Goal: Transaction & Acquisition: Purchase product/service

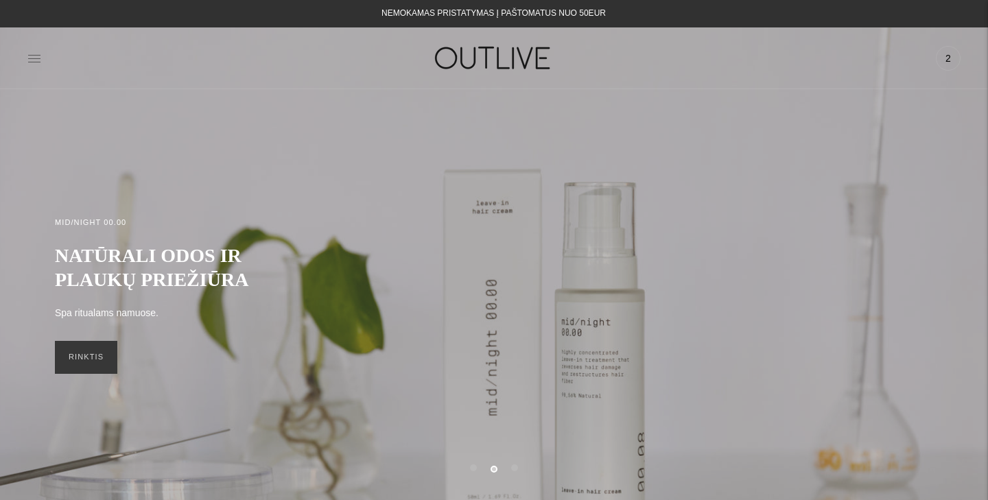
click at [34, 60] on icon at bounding box center [34, 58] width 14 height 14
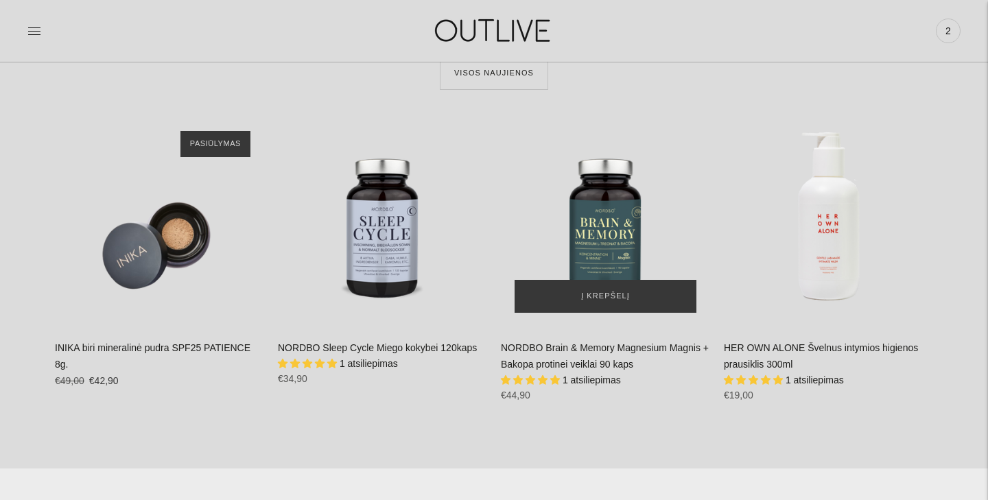
scroll to position [591, 0]
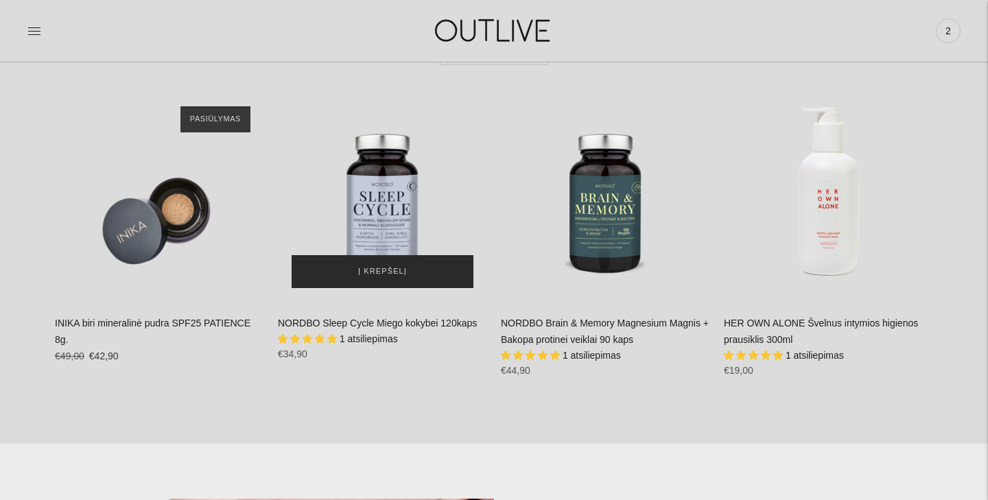
click at [399, 273] on span "Į krepšelį" at bounding box center [382, 272] width 49 height 14
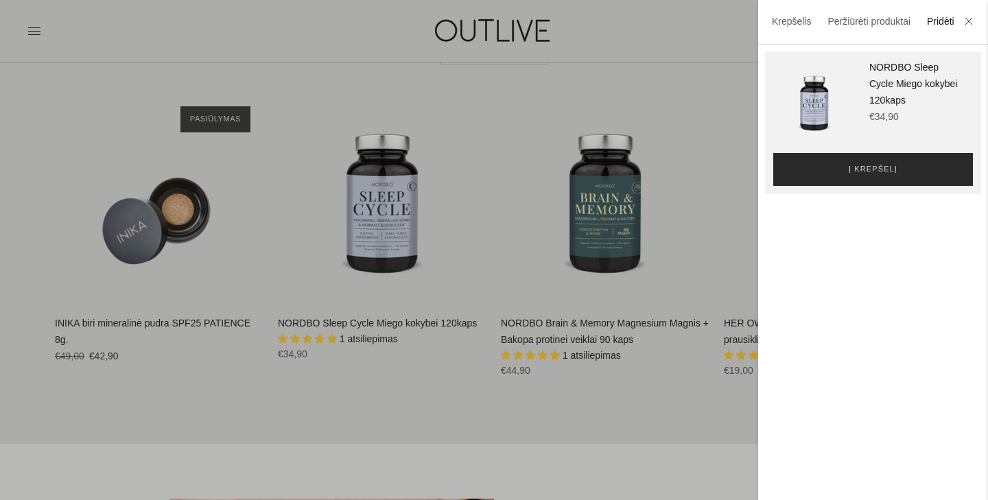
click at [892, 162] on button "Į krepšelį" at bounding box center [873, 169] width 200 height 33
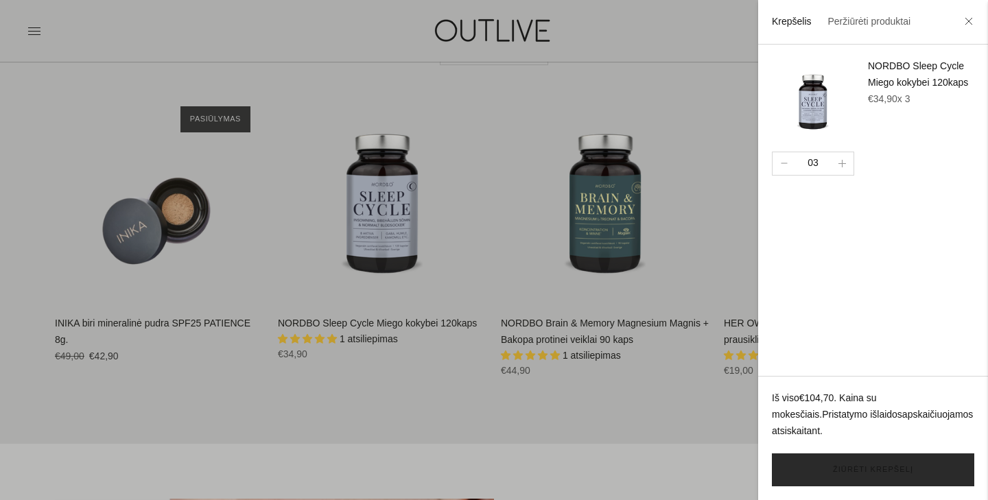
click at [900, 462] on link "Žiūrėti krepšelį" at bounding box center [873, 469] width 202 height 33
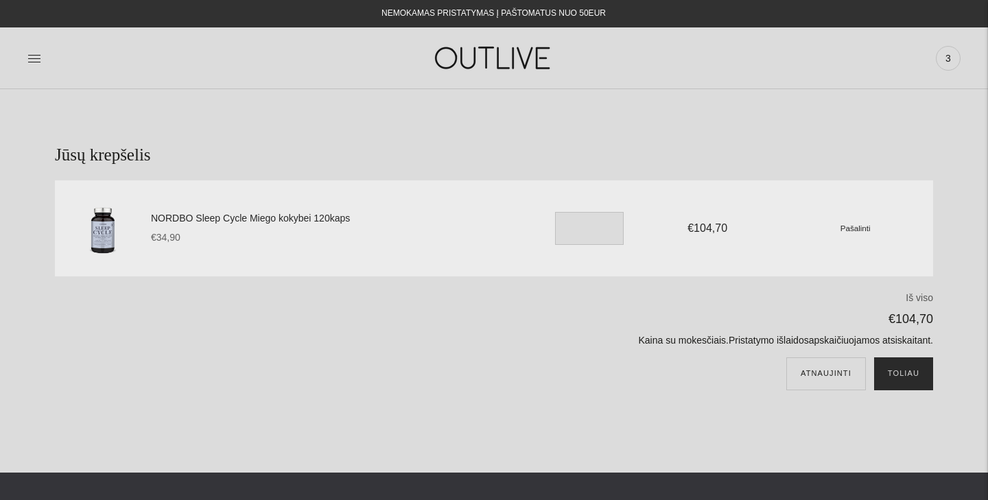
click at [903, 371] on button "Toliau" at bounding box center [903, 373] width 59 height 33
click at [850, 229] on small "Pašalinti" at bounding box center [855, 228] width 30 height 9
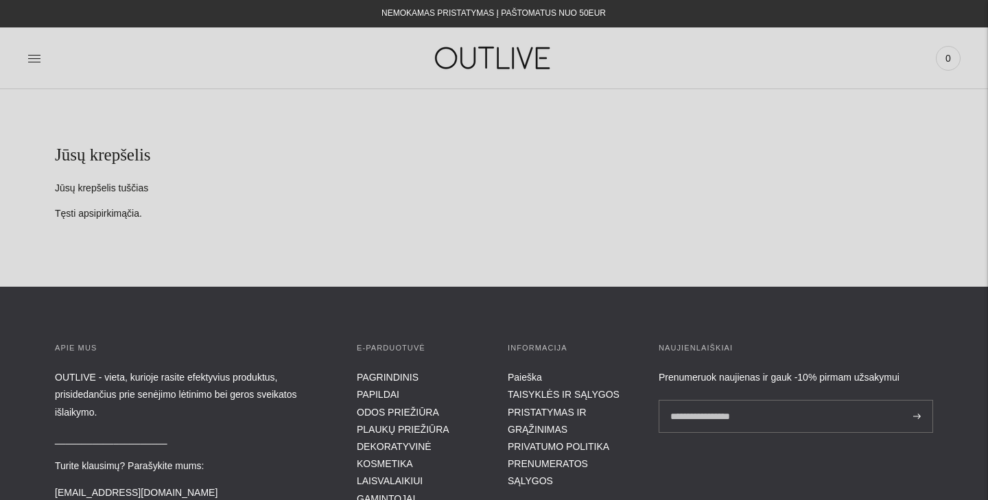
click at [464, 64] on img at bounding box center [494, 57] width 172 height 47
